Goal: Task Accomplishment & Management: Manage account settings

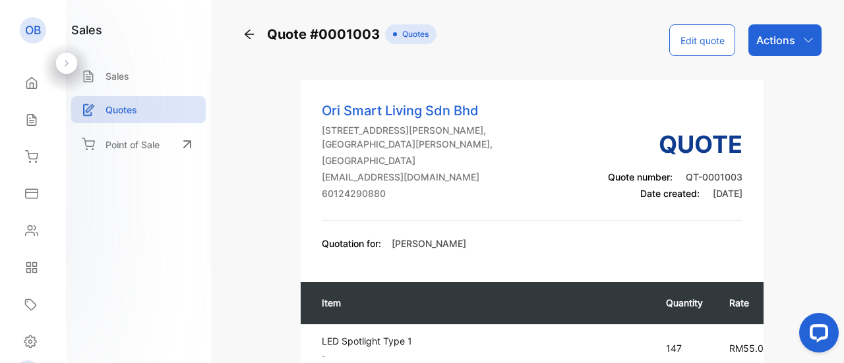
scroll to position [313, 0]
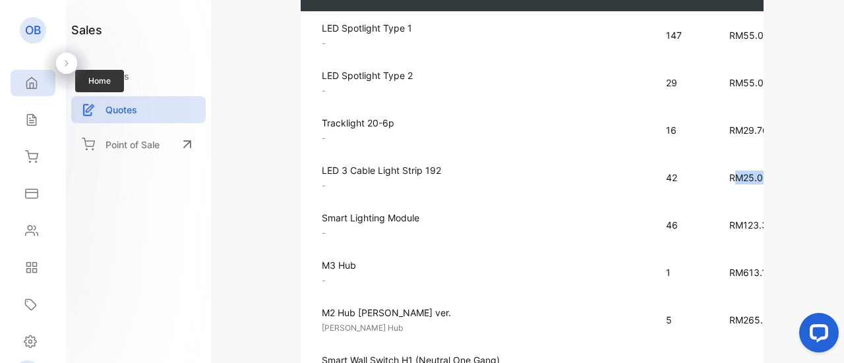
click at [28, 84] on icon at bounding box center [31, 82] width 13 height 13
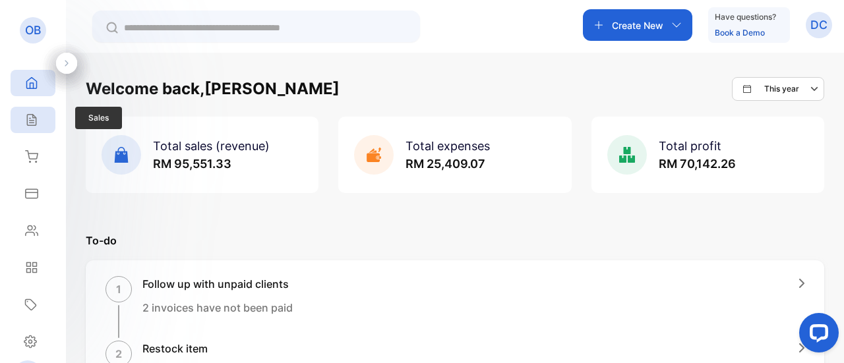
click at [34, 115] on icon at bounding box center [31, 119] width 13 height 13
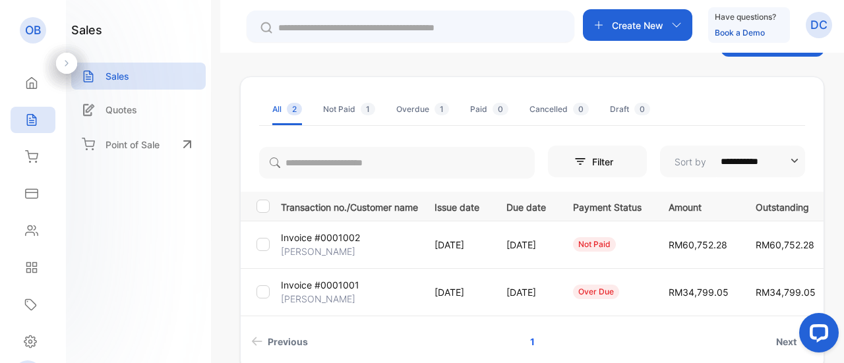
scroll to position [51, 0]
click at [557, 258] on td "[DATE]" at bounding box center [524, 245] width 67 height 47
click at [486, 110] on div "Paid 0" at bounding box center [489, 110] width 38 height 12
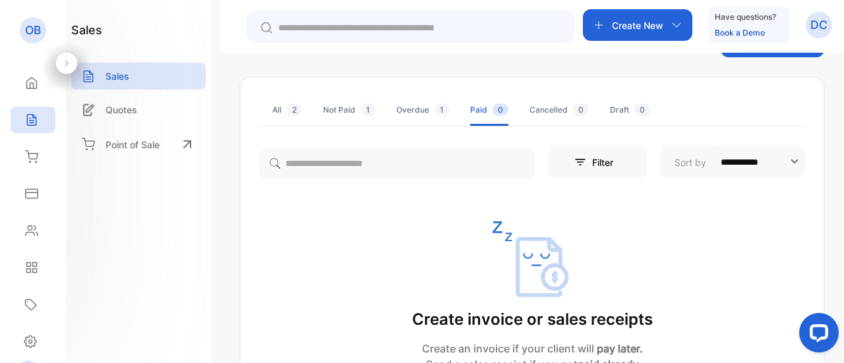
click at [640, 20] on p "Create New" at bounding box center [637, 25] width 51 height 14
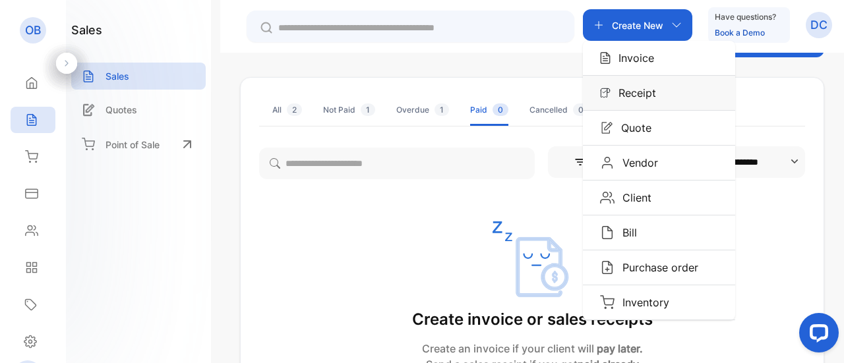
click at [641, 107] on div "Receipt" at bounding box center [659, 93] width 152 height 34
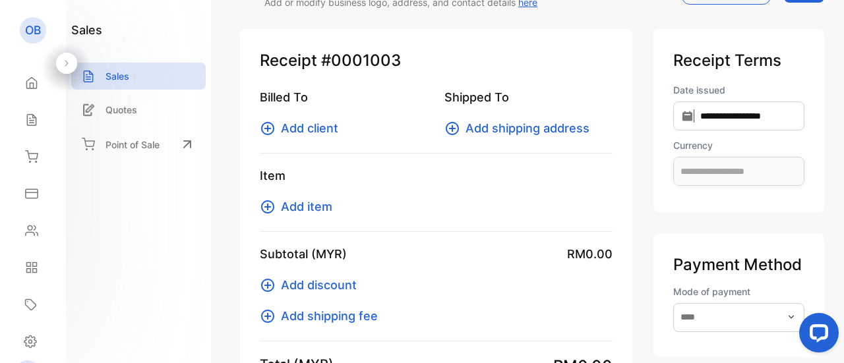
type input "**********"
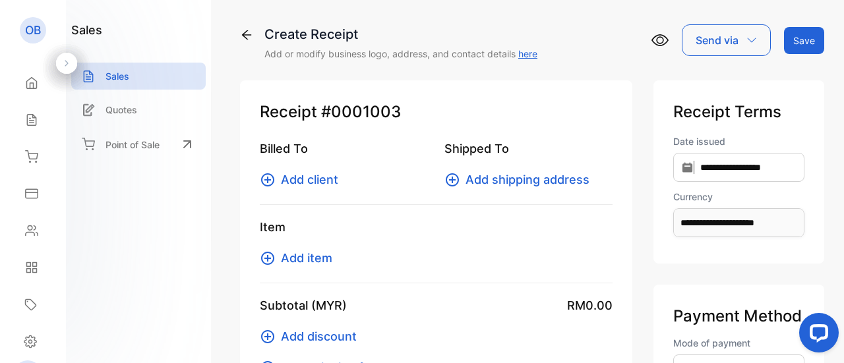
click at [311, 182] on span "Add client" at bounding box center [309, 180] width 57 height 18
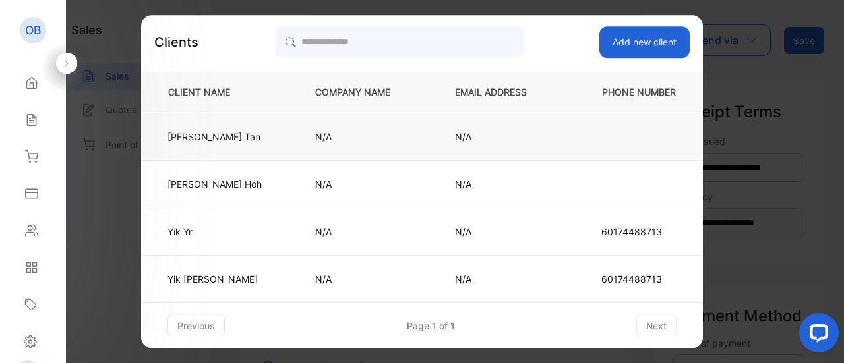
click at [232, 138] on p "[PERSON_NAME]" at bounding box center [214, 137] width 94 height 14
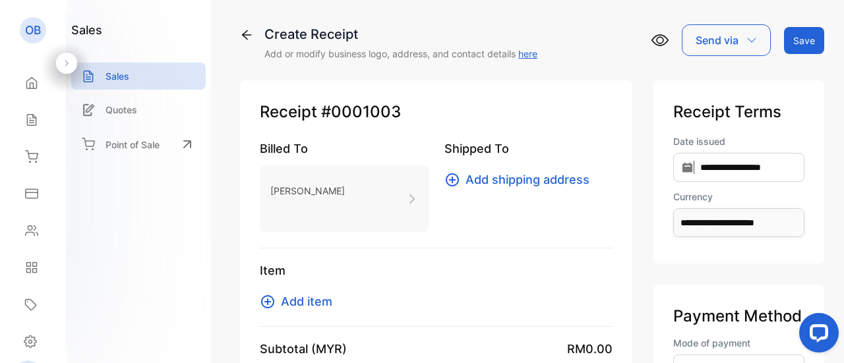
click at [317, 304] on span "Add item" at bounding box center [306, 302] width 51 height 18
click at [743, 34] on div "Send via" at bounding box center [726, 40] width 89 height 32
click at [252, 32] on icon at bounding box center [246, 34] width 13 height 13
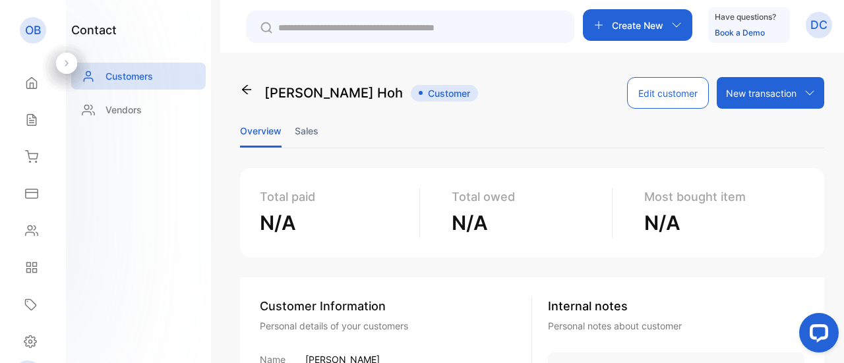
click at [296, 129] on li "Sales" at bounding box center [307, 131] width 24 height 34
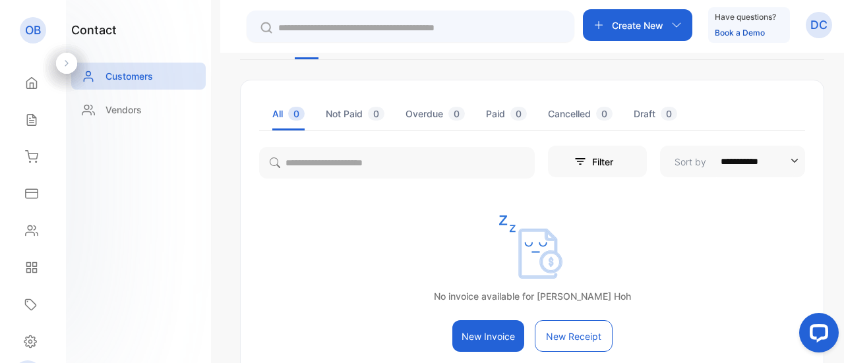
scroll to position [88, 0]
click at [131, 75] on p "Customers" at bounding box center [129, 76] width 47 height 14
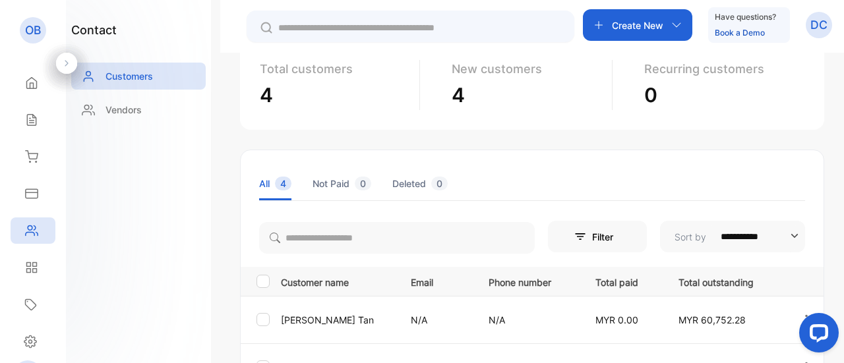
click at [308, 312] on td "[PERSON_NAME]" at bounding box center [335, 319] width 119 height 47
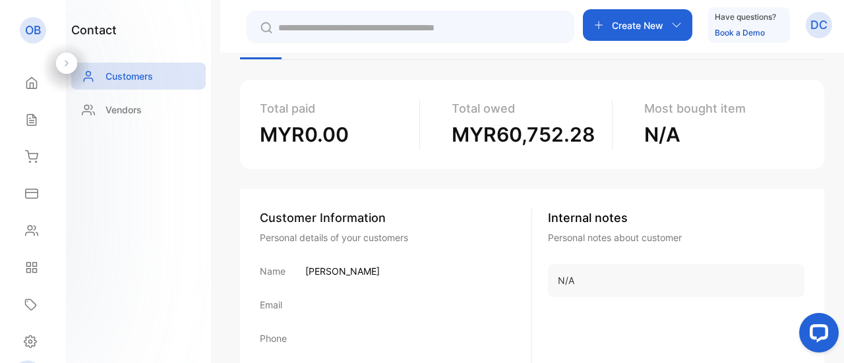
click at [318, 129] on span "MYR0.00" at bounding box center [304, 135] width 89 height 24
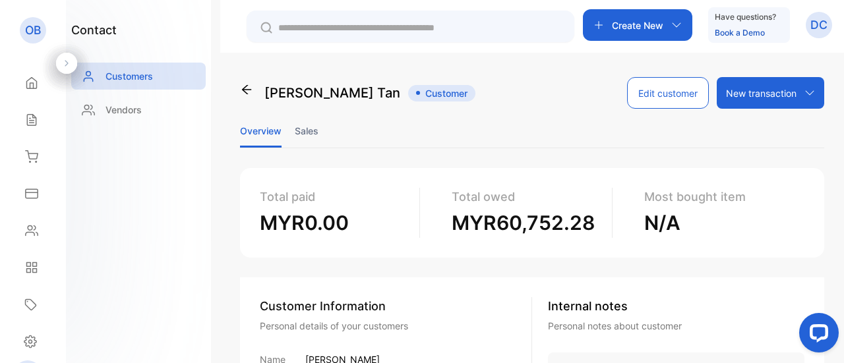
click at [770, 98] on p "New transaction" at bounding box center [761, 93] width 71 height 14
click at [774, 142] on div "New receipt" at bounding box center [770, 149] width 108 height 26
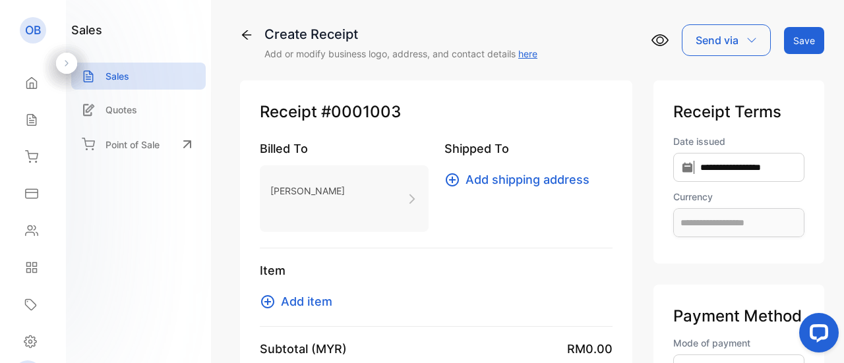
type input "**********"
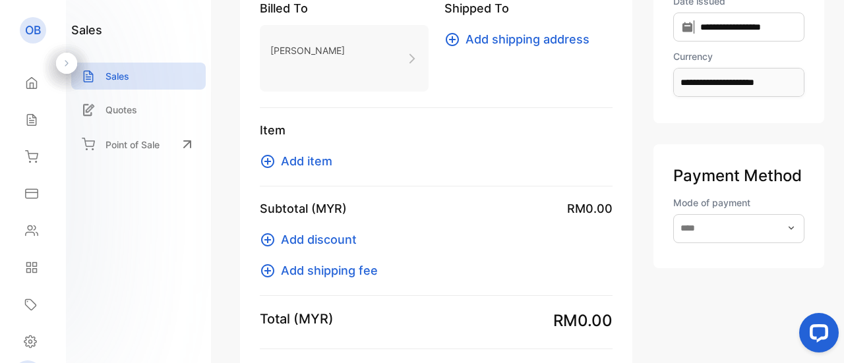
scroll to position [141, 0]
click at [299, 152] on span "Add item" at bounding box center [306, 161] width 51 height 18
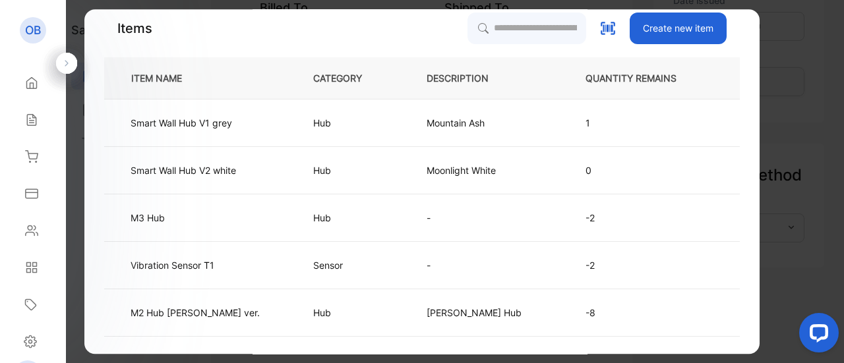
scroll to position [0, 0]
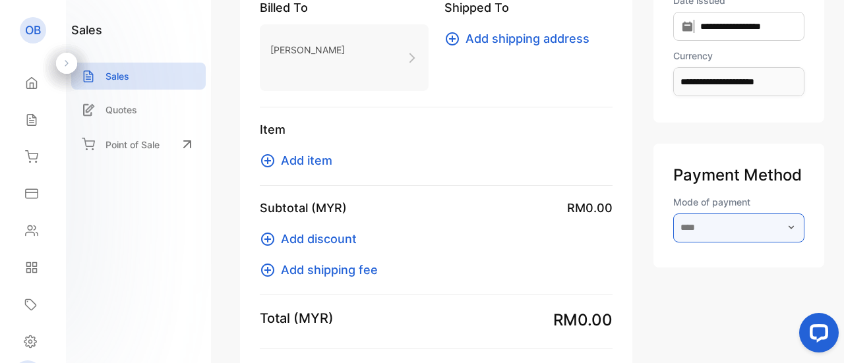
click at [679, 221] on input "text" at bounding box center [738, 228] width 131 height 29
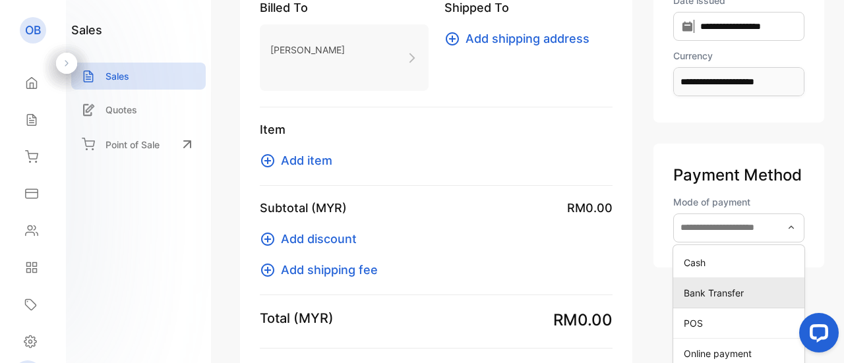
click at [701, 285] on div "Bank Transfer" at bounding box center [738, 293] width 131 height 19
type input "**********"
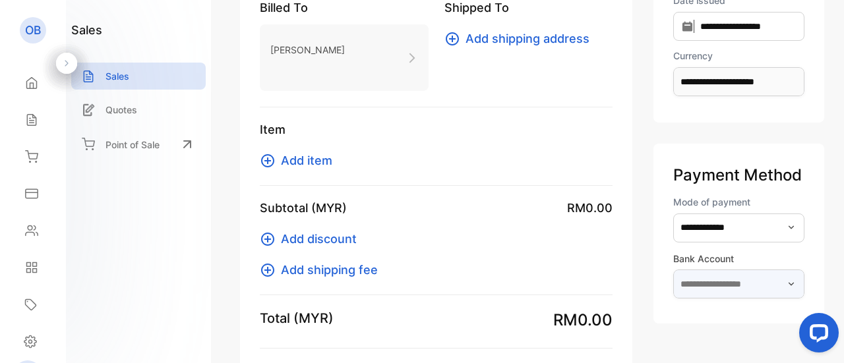
click at [701, 285] on input "text" at bounding box center [738, 284] width 131 height 29
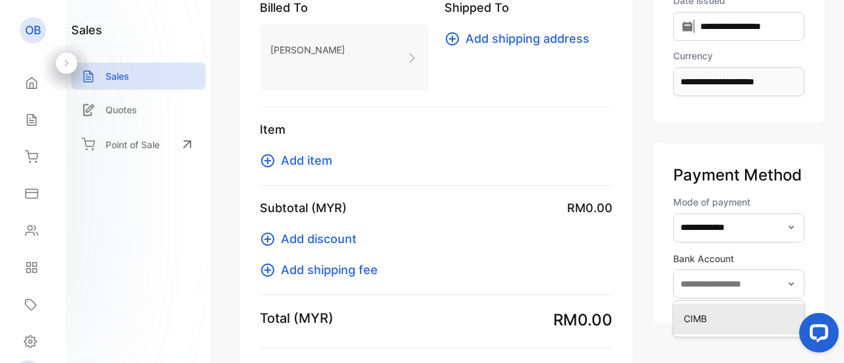
click at [684, 317] on p "CIMB" at bounding box center [741, 319] width 115 height 14
type input "****"
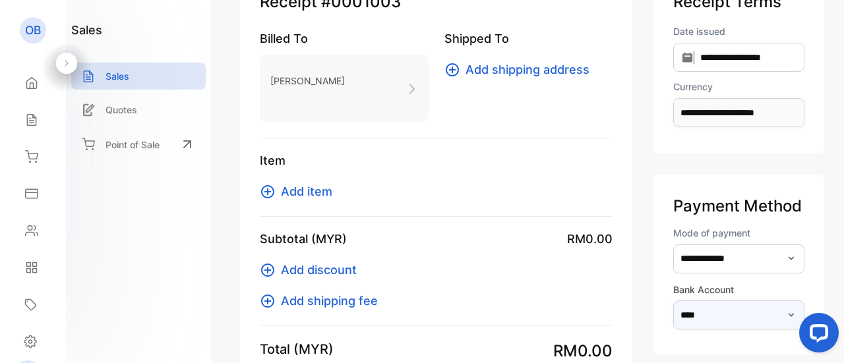
scroll to position [109, 0]
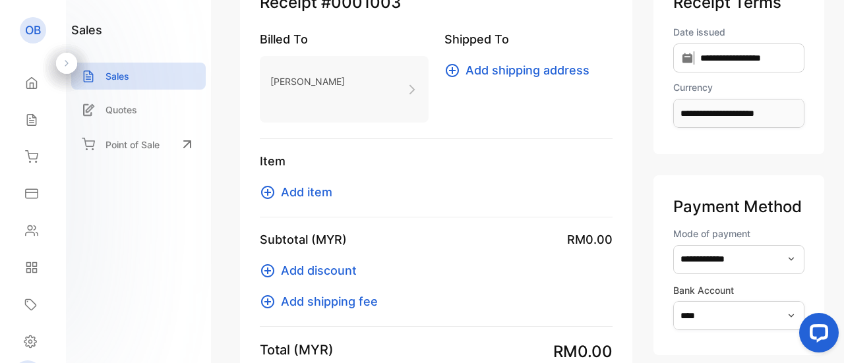
click at [287, 188] on span "Add item" at bounding box center [306, 192] width 51 height 18
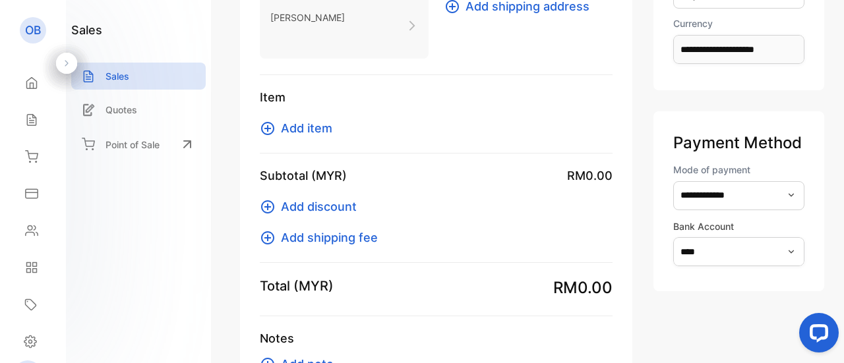
scroll to position [204, 0]
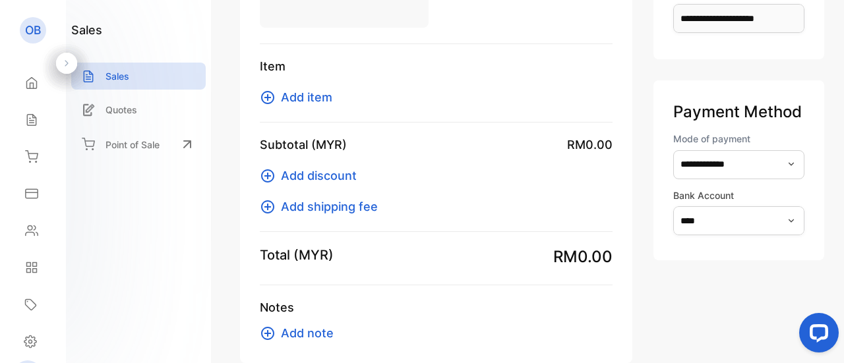
click at [567, 144] on span "RM0.00" at bounding box center [589, 145] width 45 height 18
click at [570, 136] on span "RM0.00" at bounding box center [589, 145] width 45 height 18
click at [553, 261] on span "RM0.00" at bounding box center [582, 257] width 59 height 24
click at [555, 258] on span "RM0.00" at bounding box center [582, 257] width 59 height 24
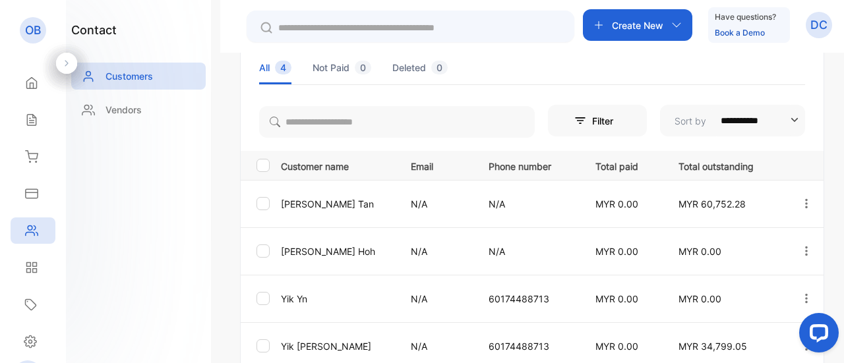
scroll to position [273, 0]
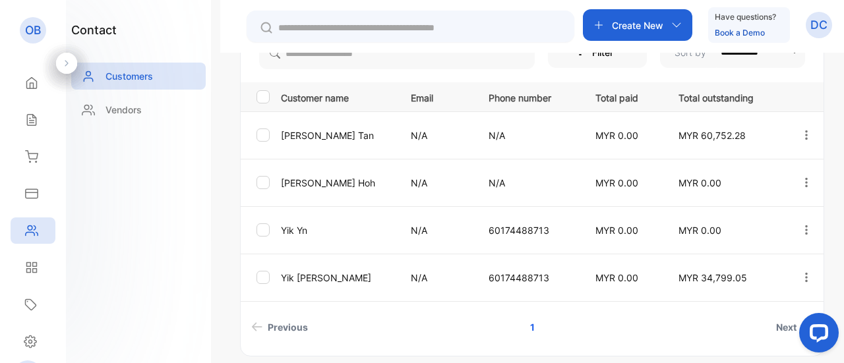
click at [805, 135] on icon "button" at bounding box center [806, 135] width 12 height 12
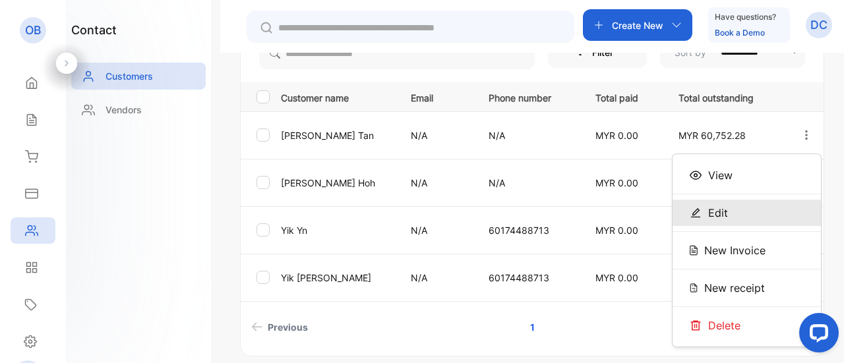
click at [696, 208] on icon at bounding box center [696, 213] width 12 height 12
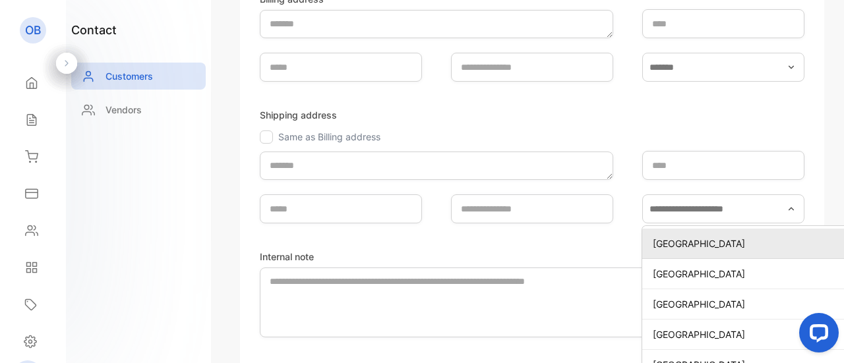
click at [750, 103] on form "**********" at bounding box center [532, 137] width 545 height 555
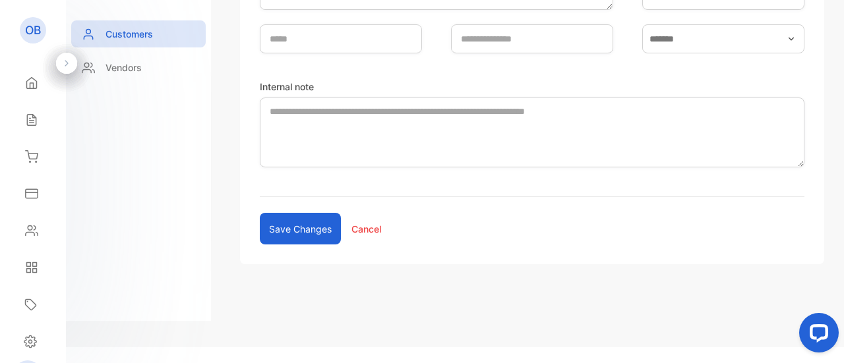
scroll to position [406, 0]
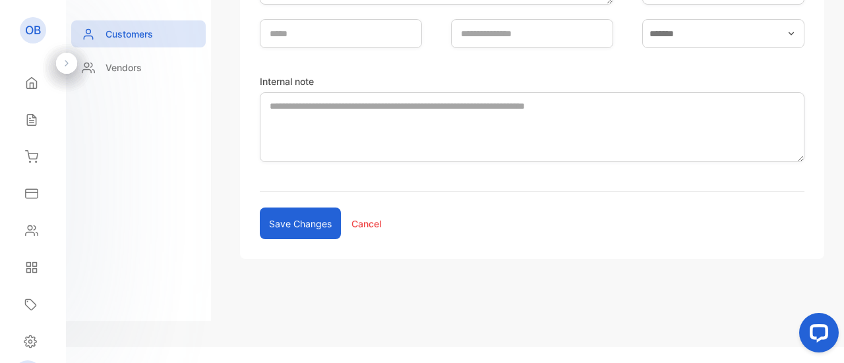
click at [363, 231] on p "Cancel" at bounding box center [366, 224] width 30 height 14
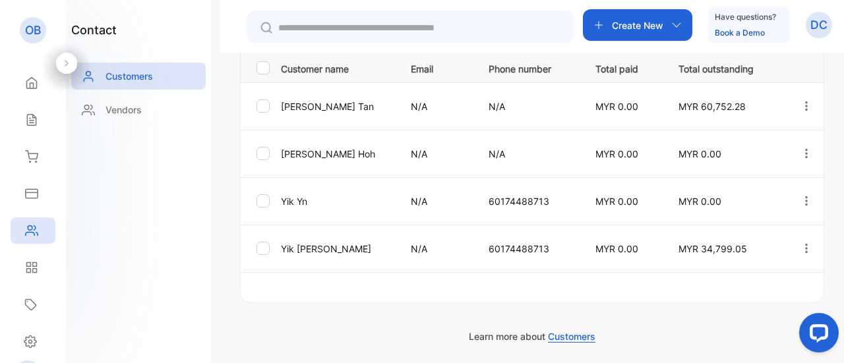
scroll to position [326, 0]
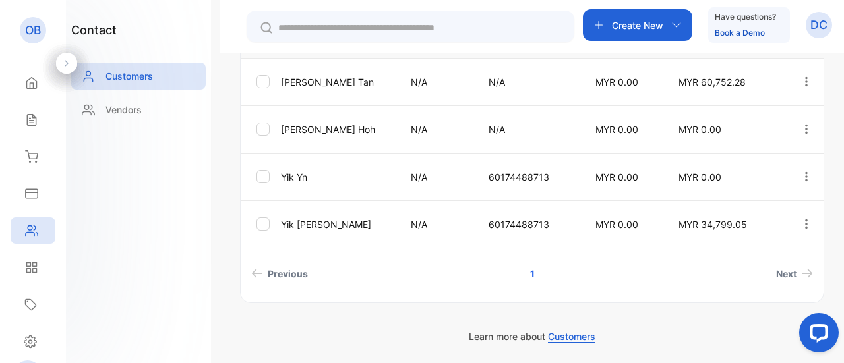
click at [800, 80] on icon "button" at bounding box center [806, 82] width 12 height 12
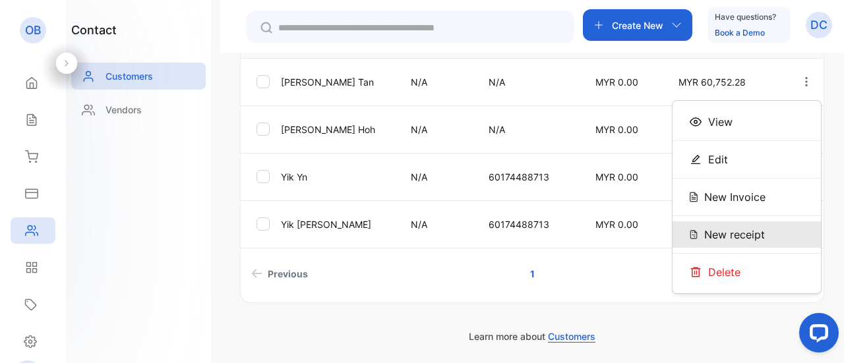
click at [716, 233] on span "New receipt" at bounding box center [734, 235] width 61 height 16
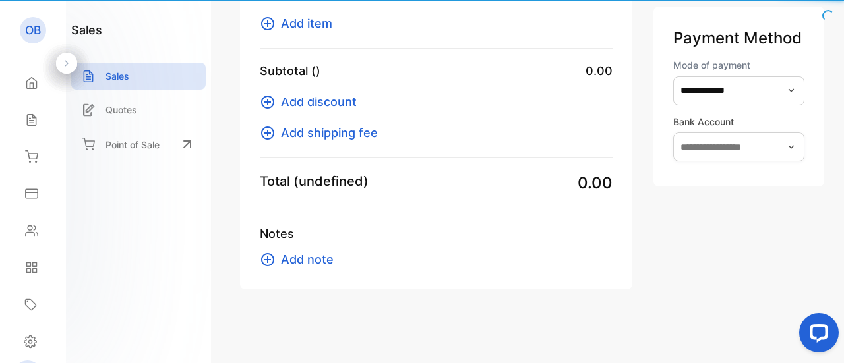
scroll to position [264, 0]
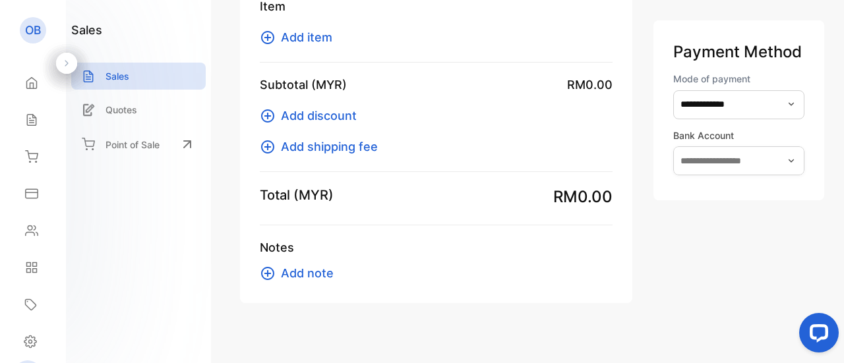
type input "**********"
click at [293, 34] on span "Add item" at bounding box center [306, 37] width 51 height 18
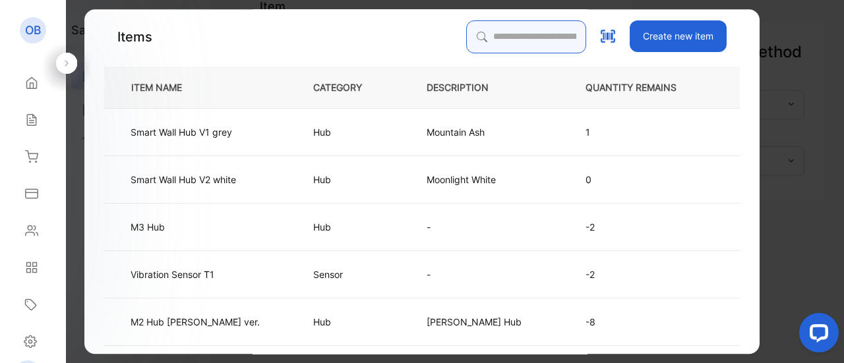
click at [484, 28] on input "search" at bounding box center [526, 36] width 120 height 33
type input "***"
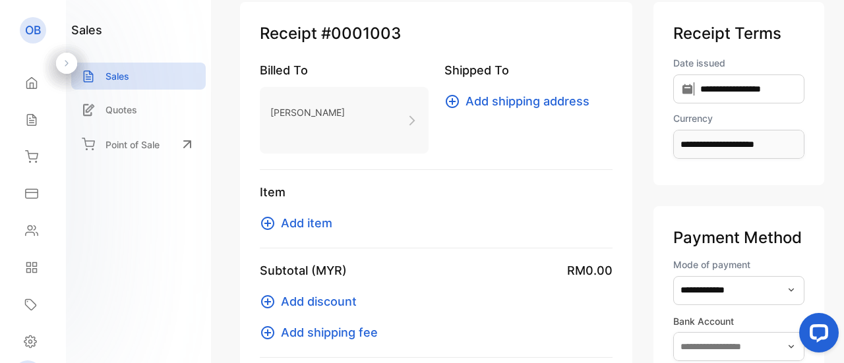
scroll to position [0, 0]
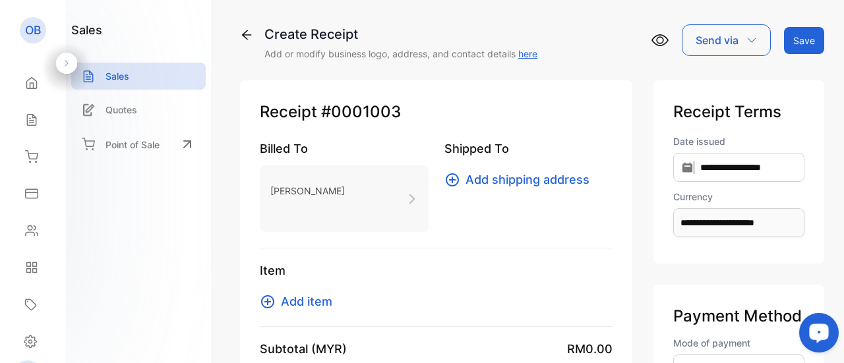
click at [812, 338] on div "Open LiveChat chat widget" at bounding box center [819, 332] width 22 height 22
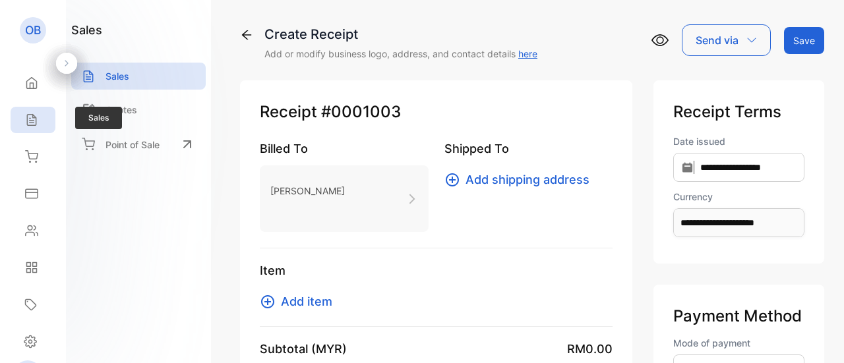
click at [24, 115] on div "Sales" at bounding box center [29, 119] width 17 height 13
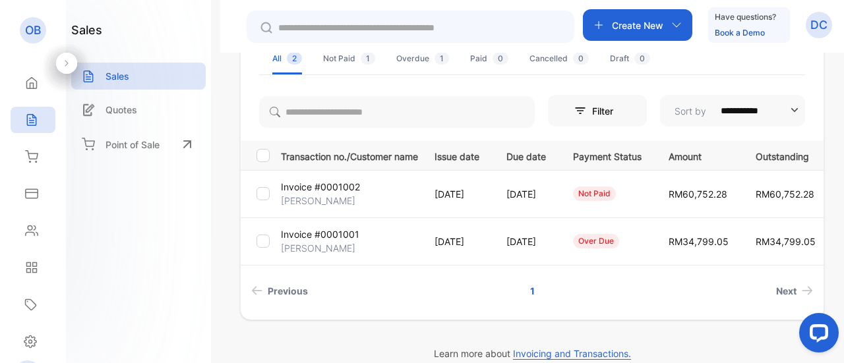
scroll to position [102, 0]
click at [616, 200] on div "not paid" at bounding box center [594, 194] width 43 height 15
click at [473, 57] on div "Paid 0" at bounding box center [489, 59] width 38 height 12
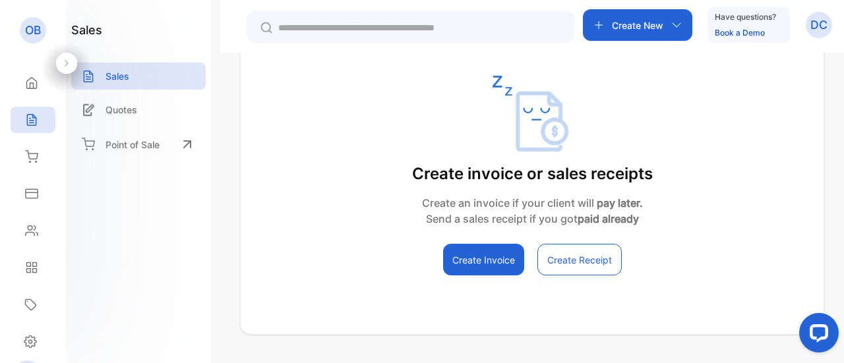
scroll to position [197, 0]
click at [567, 266] on button "Create Receipt" at bounding box center [579, 260] width 84 height 32
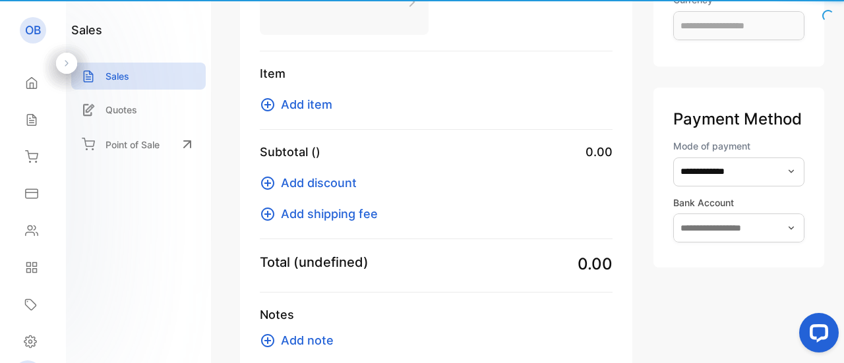
scroll to position [135, 0]
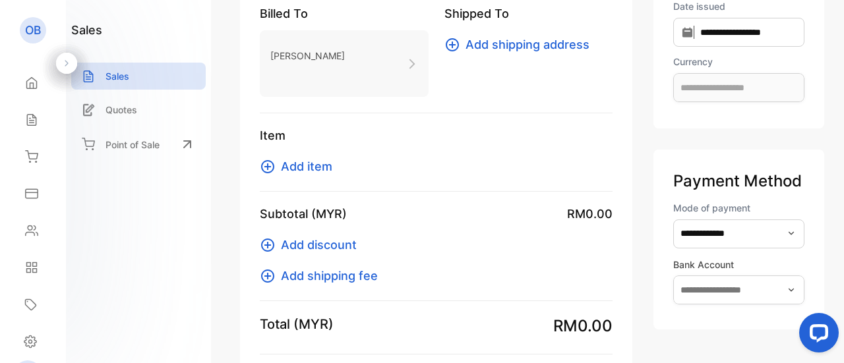
type input "**********"
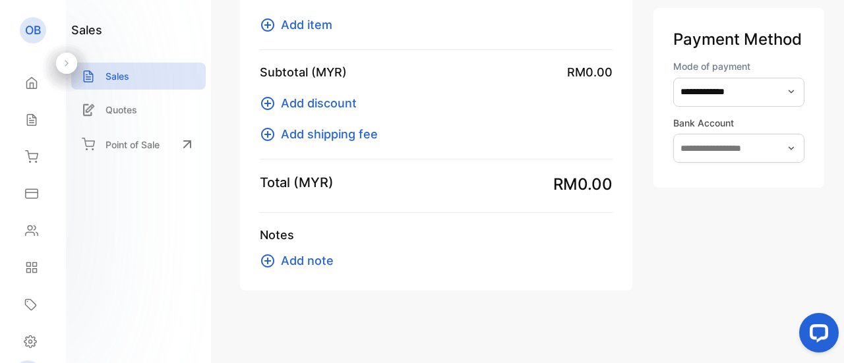
scroll to position [0, 0]
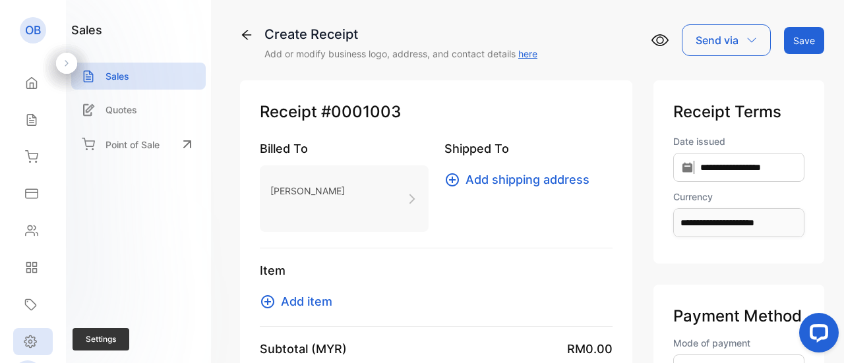
click at [41, 342] on div "Settings" at bounding box center [33, 341] width 40 height 27
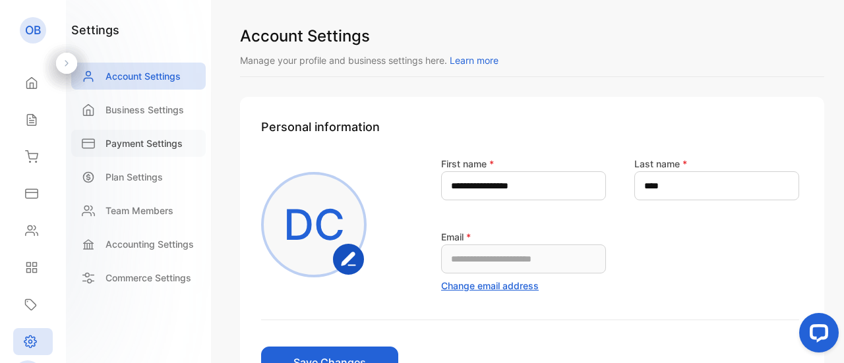
click at [146, 143] on p "Payment Settings" at bounding box center [144, 143] width 77 height 14
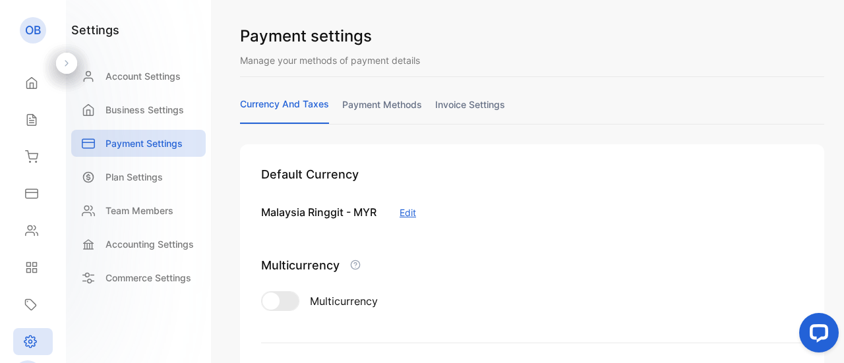
click at [464, 101] on link "invoice settings" at bounding box center [470, 111] width 70 height 26
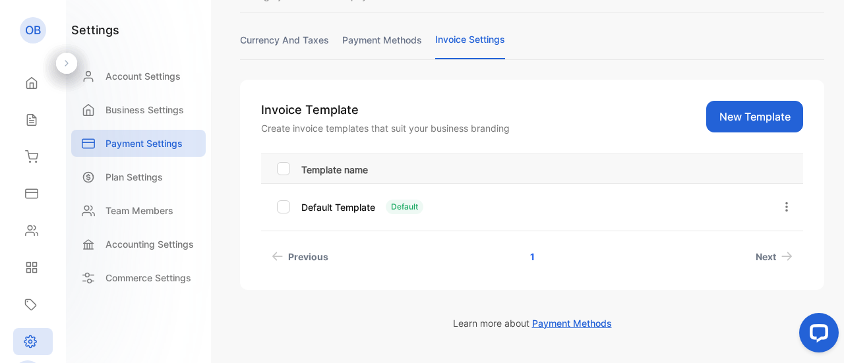
scroll to position [64, 0]
click at [384, 42] on link "payment methods" at bounding box center [382, 47] width 80 height 26
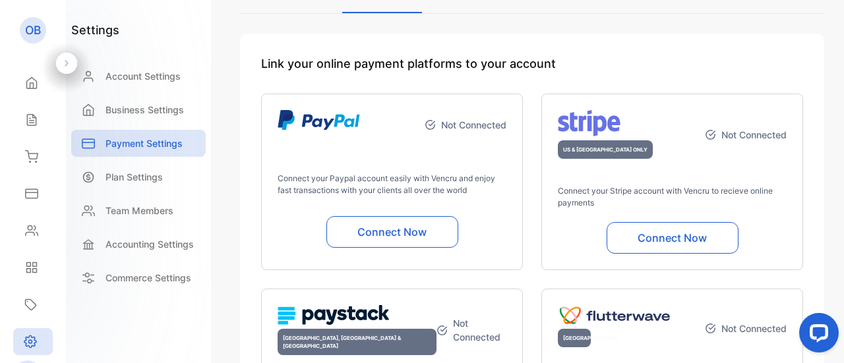
scroll to position [107, 0]
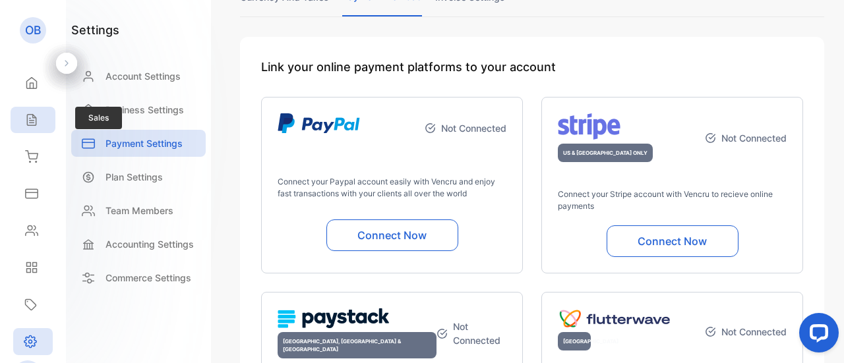
click at [32, 119] on icon at bounding box center [31, 119] width 13 height 13
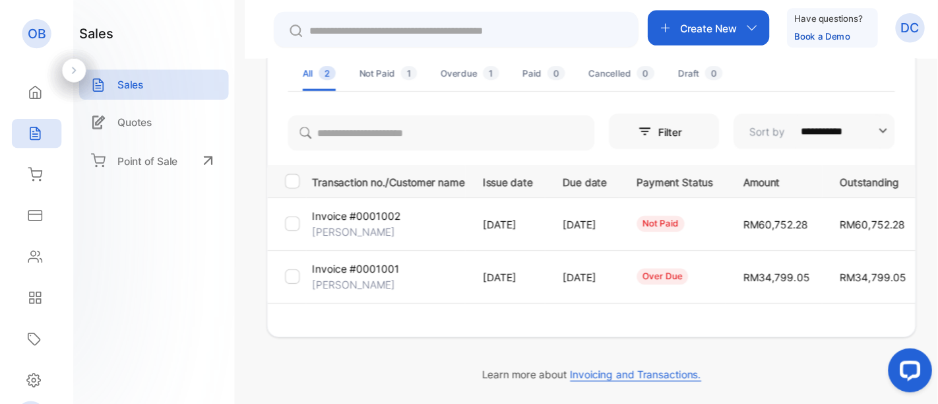
scroll to position [107, 0]
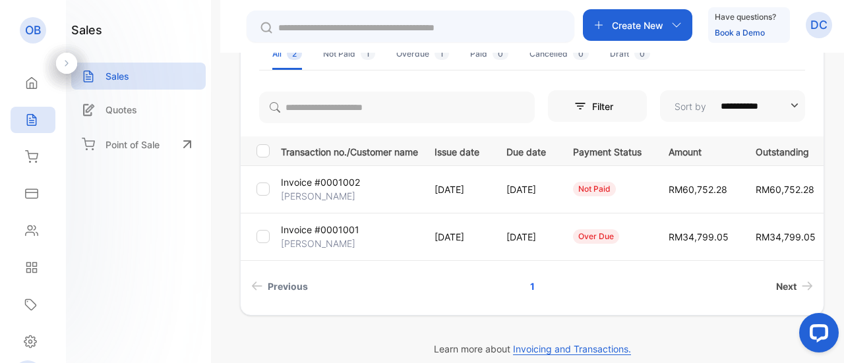
click at [794, 289] on link "Next" at bounding box center [794, 286] width 47 height 24
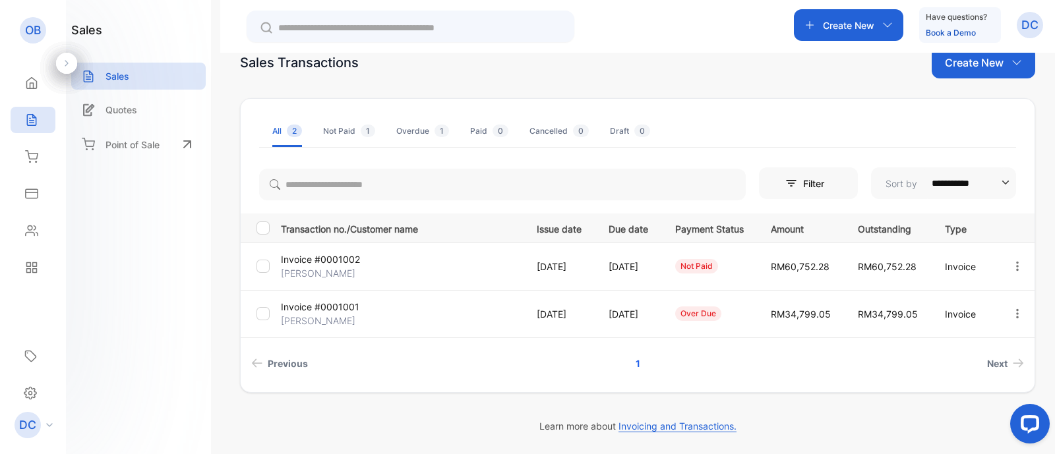
scroll to position [30, 0]
drag, startPoint x: 816, startPoint y: 2, endPoint x: 709, endPoint y: 350, distance: 364.4
click at [709, 350] on div "Transaction no./Customer name Issue date Due date Payment Status Amount Outstan…" at bounding box center [638, 295] width 794 height 162
click at [843, 261] on icon "button" at bounding box center [1018, 267] width 12 height 12
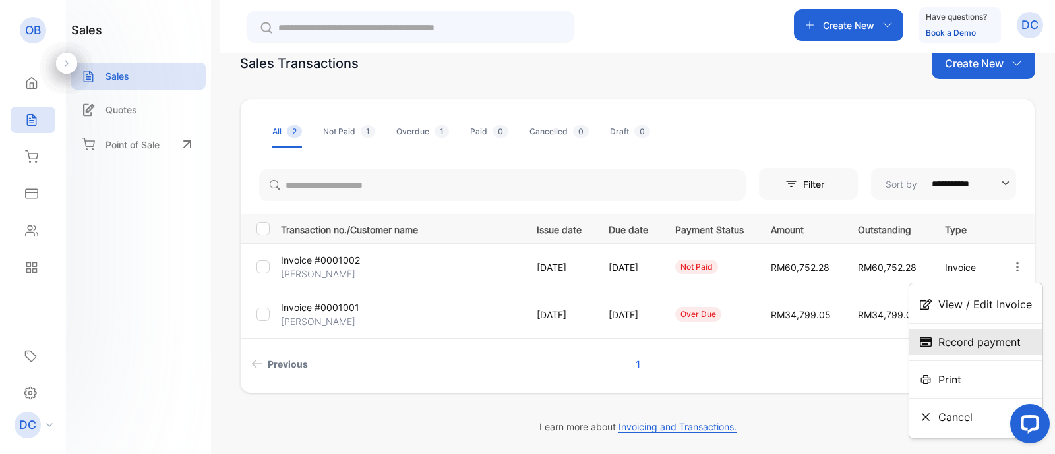
click at [843, 342] on span "Record payment" at bounding box center [979, 342] width 82 height 16
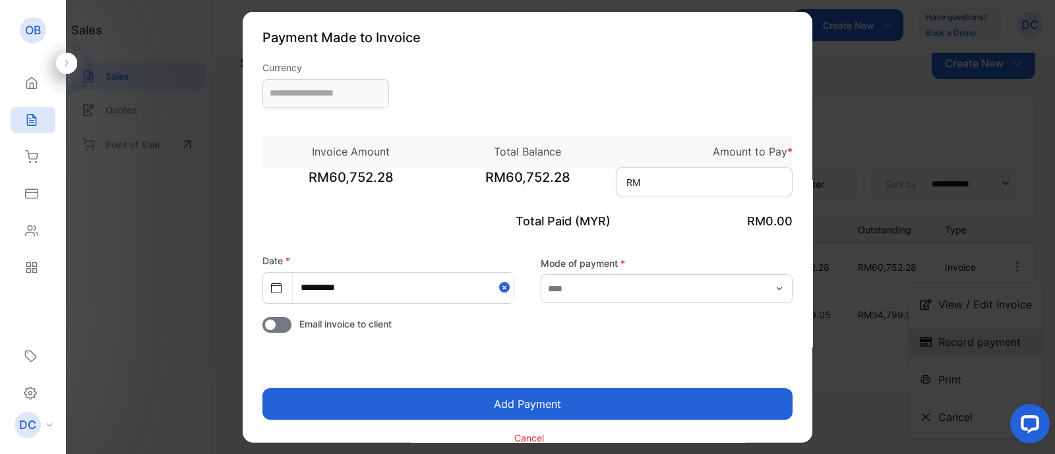
type input "**********"
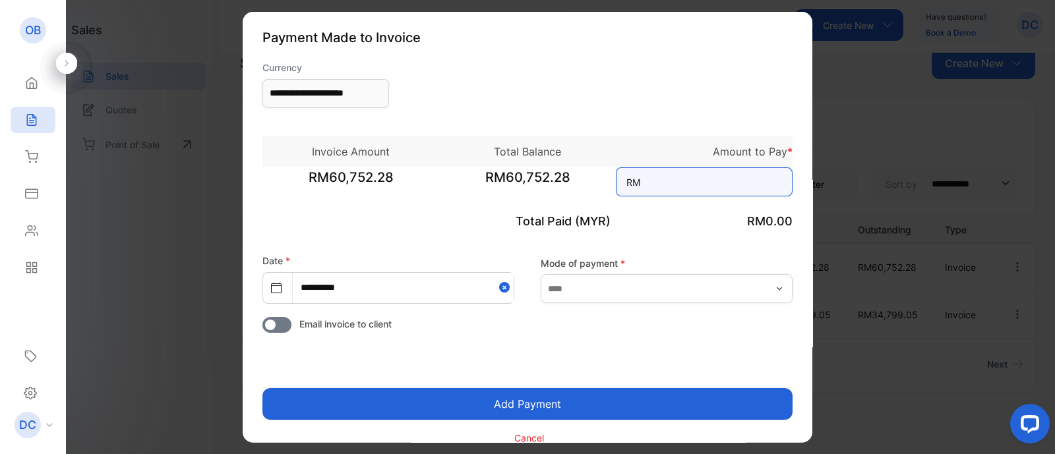
click at [754, 189] on input at bounding box center [704, 181] width 177 height 29
type input "*****"
click at [444, 281] on input "**********" at bounding box center [403, 287] width 221 height 30
select select "*"
select select "****"
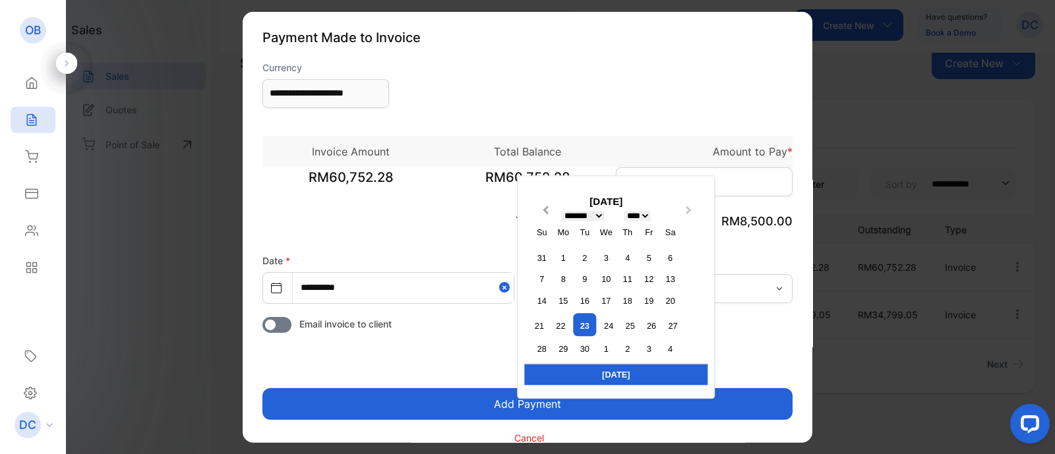
click at [552, 209] on button "Previous Month" at bounding box center [543, 213] width 21 height 21
select select "*"
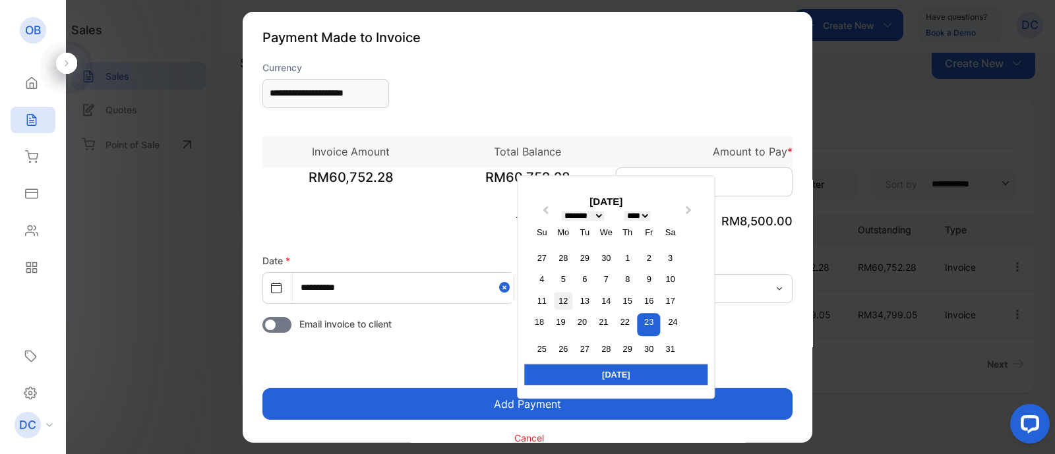
click at [562, 303] on div "12" at bounding box center [564, 301] width 18 height 18
type input "**********"
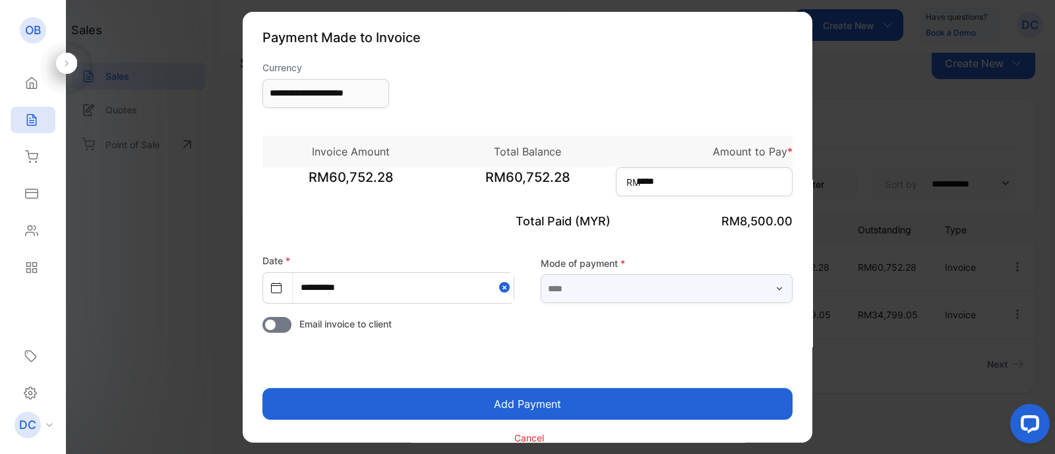
click at [586, 284] on input "text" at bounding box center [667, 288] width 252 height 29
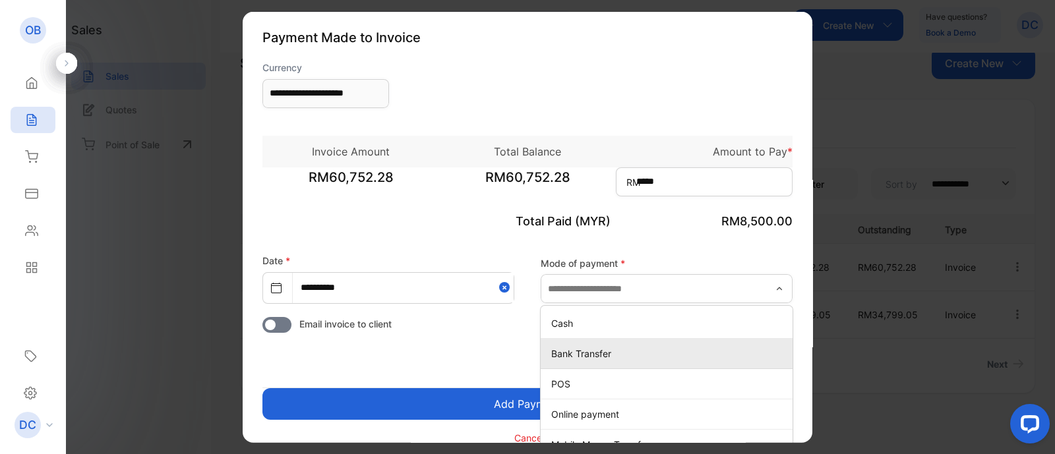
click at [616, 355] on p "Bank Transfer" at bounding box center [669, 354] width 236 height 14
type input "**********"
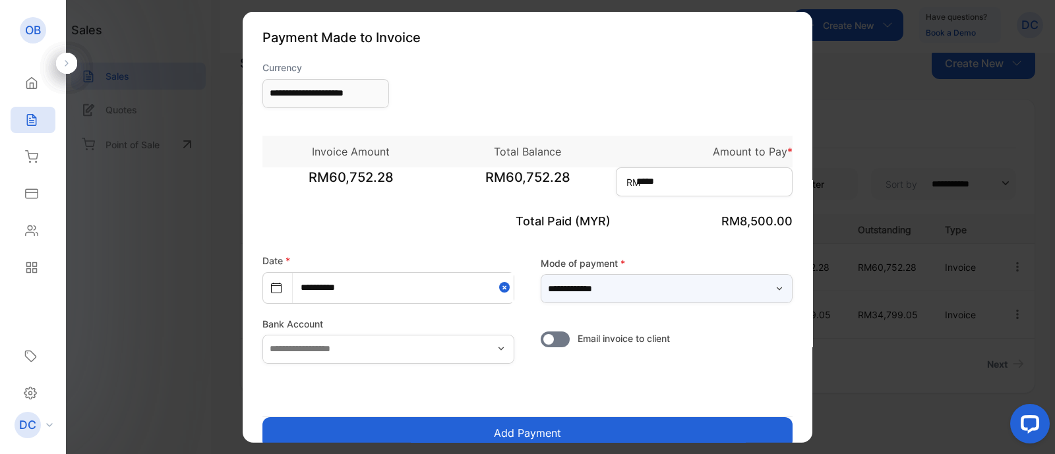
scroll to position [47, 0]
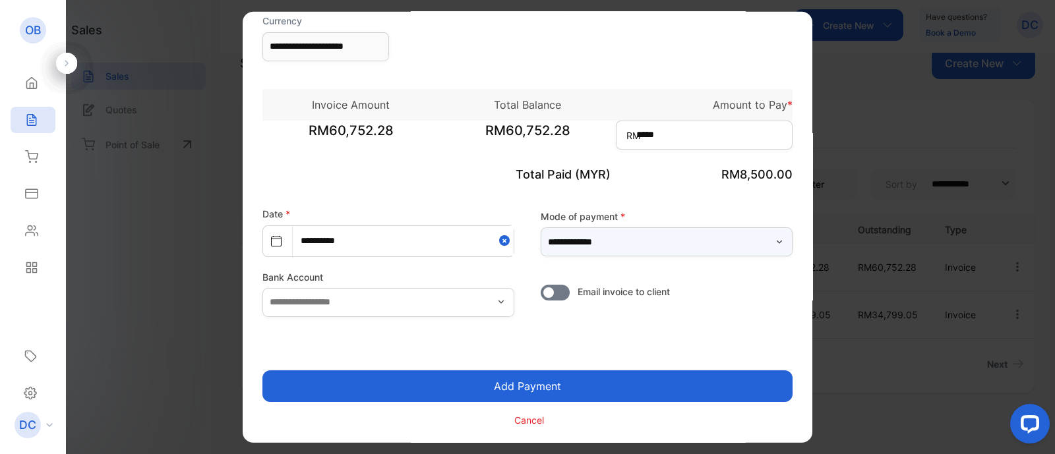
click at [596, 241] on input "**********" at bounding box center [667, 241] width 252 height 29
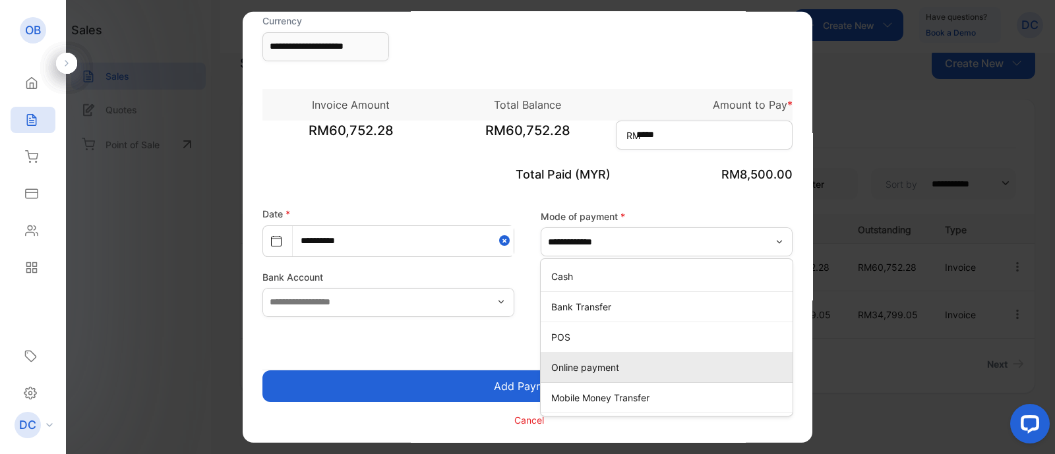
click at [590, 363] on p "Online payment" at bounding box center [669, 368] width 236 height 14
type input "**********"
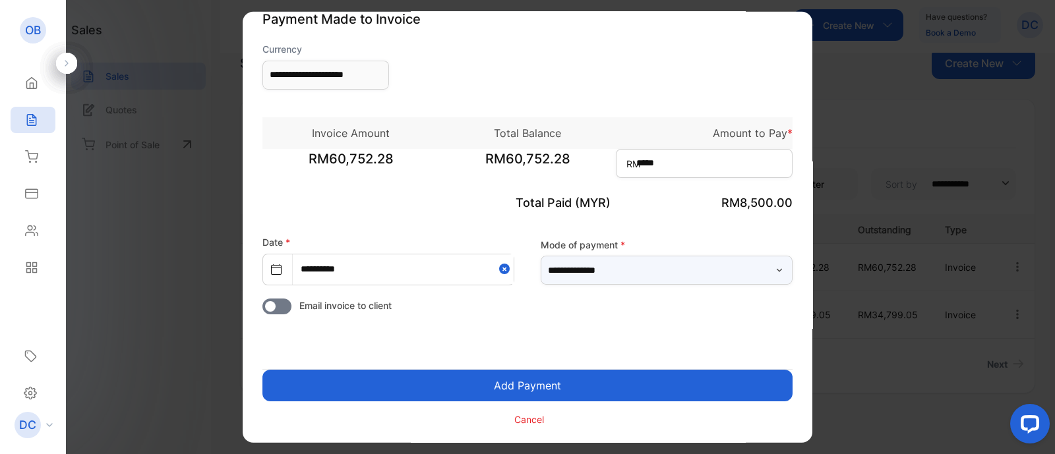
scroll to position [18, 0]
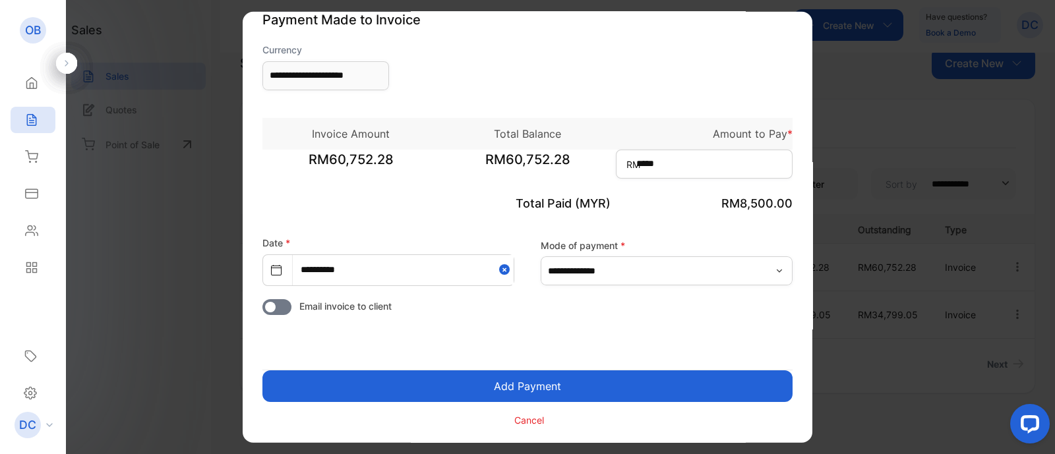
click at [587, 363] on button "Add Payment" at bounding box center [527, 386] width 530 height 32
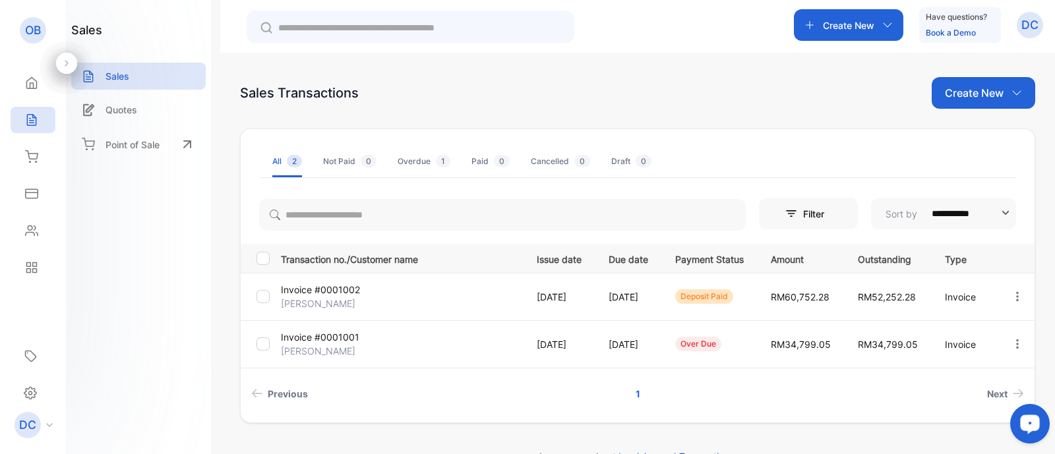
drag, startPoint x: 857, startPoint y: 24, endPoint x: 651, endPoint y: 409, distance: 436.9
click at [651, 409] on div "**********" at bounding box center [637, 276] width 795 height 295
click at [1015, 300] on icon "button" at bounding box center [1018, 297] width 12 height 12
